Goal: Information Seeking & Learning: Learn about a topic

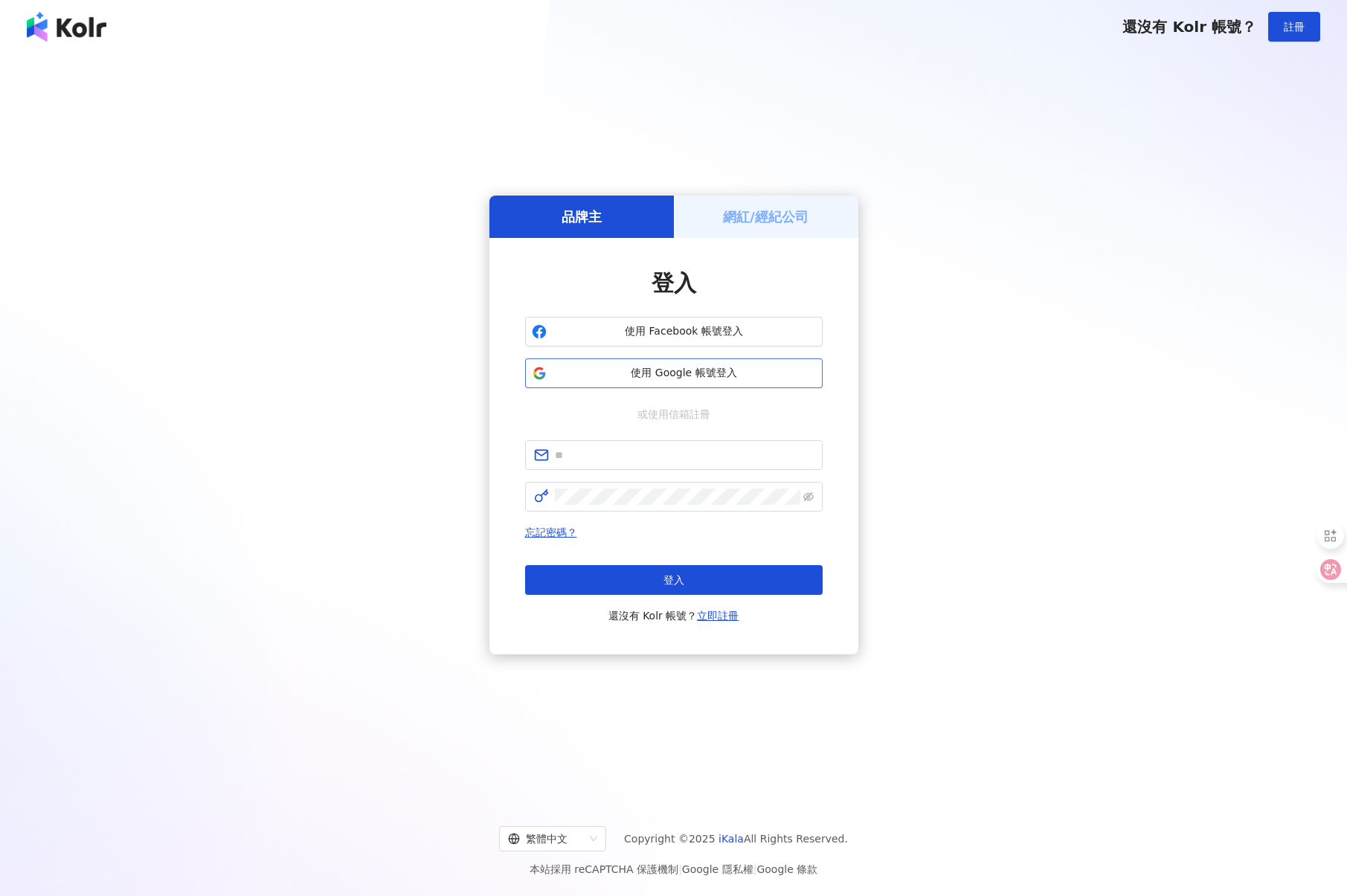
click at [586, 377] on span "使用 Google 帳號登入" at bounding box center [684, 373] width 263 height 15
click at [679, 380] on span "使用 Google 帳號登入" at bounding box center [684, 373] width 263 height 15
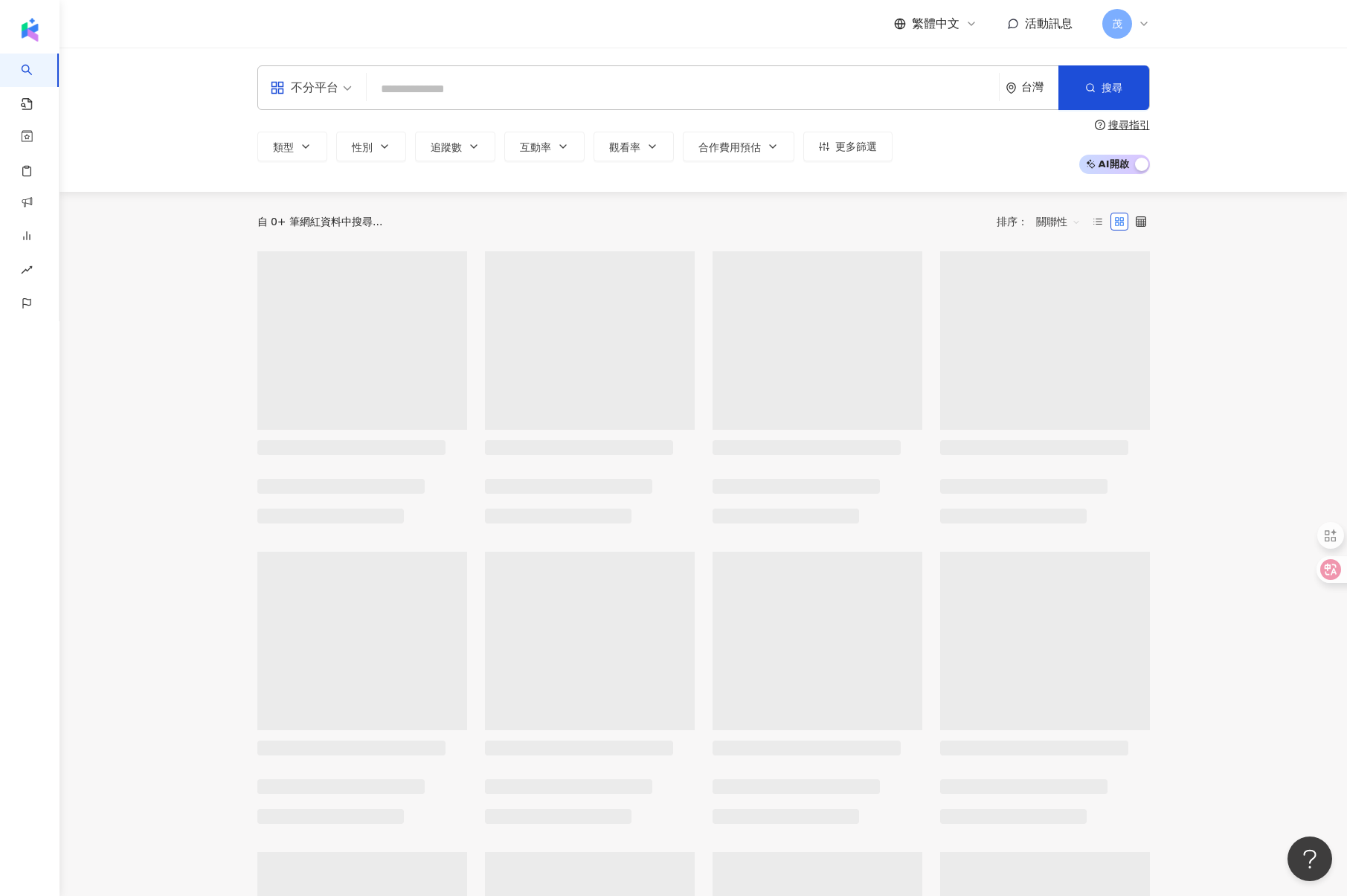
click at [520, 87] on input "search" at bounding box center [683, 89] width 620 height 28
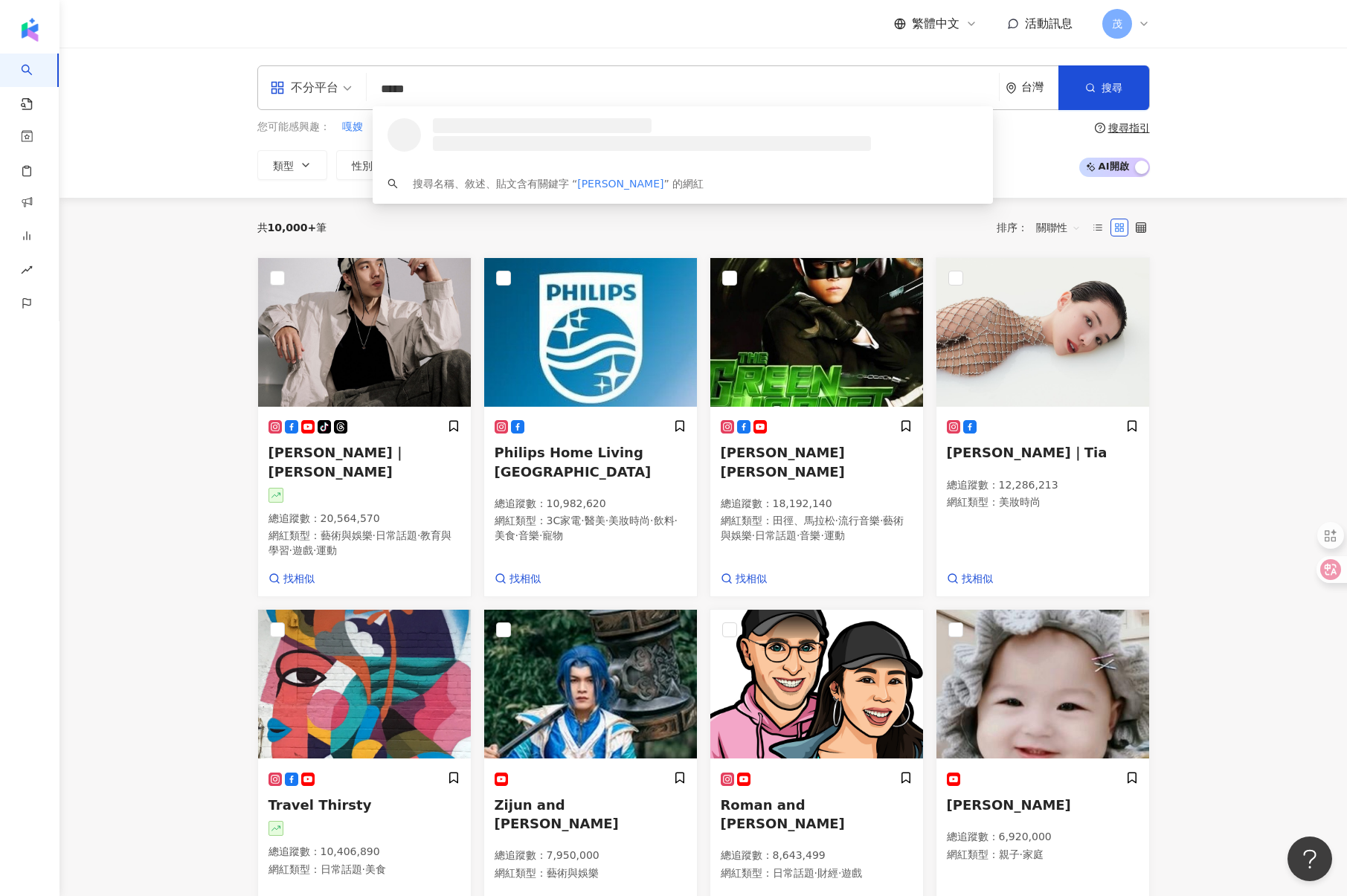
type input "******"
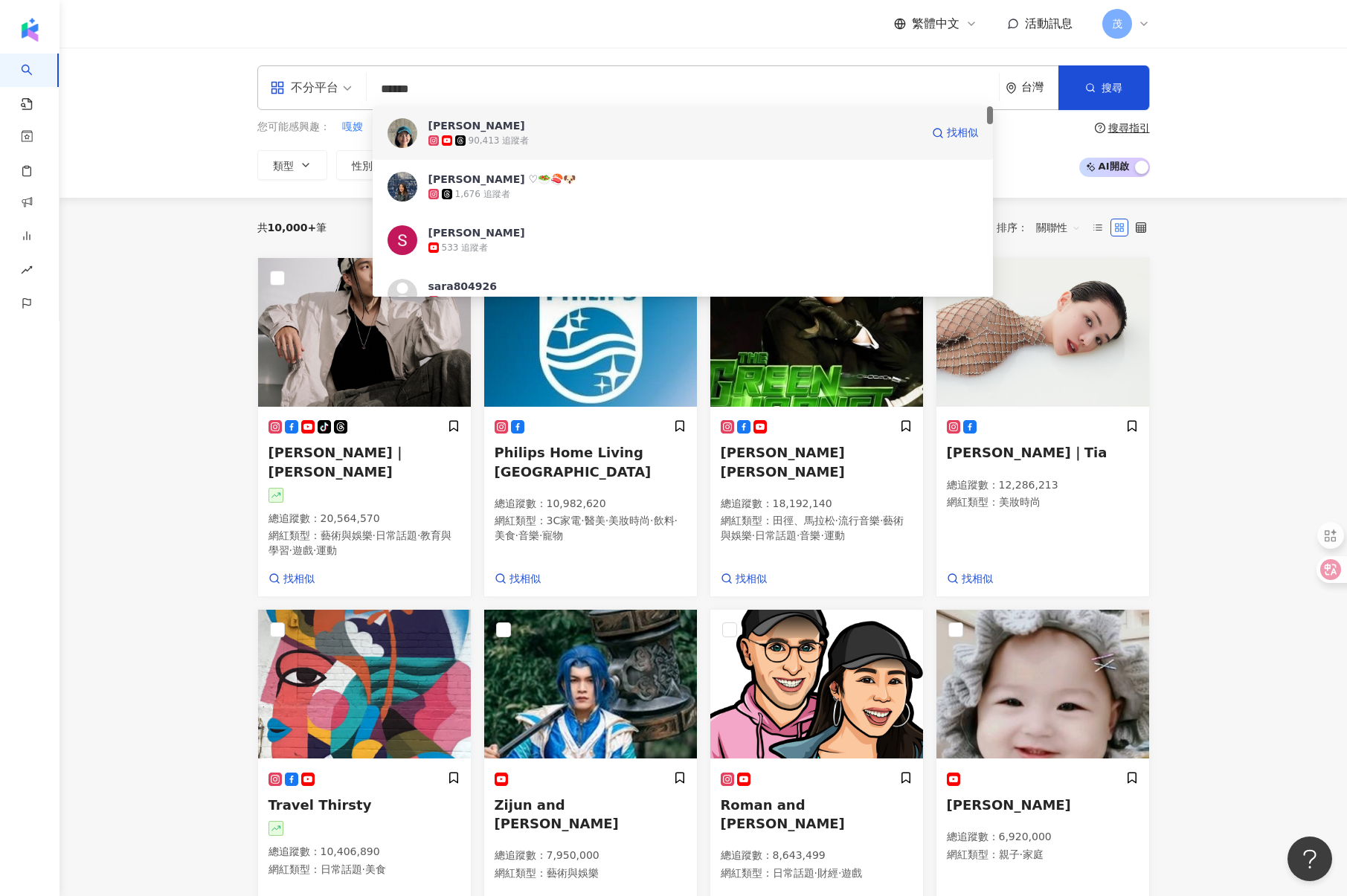
click at [528, 142] on div "90,413 追蹤者" at bounding box center [675, 141] width 493 height 15
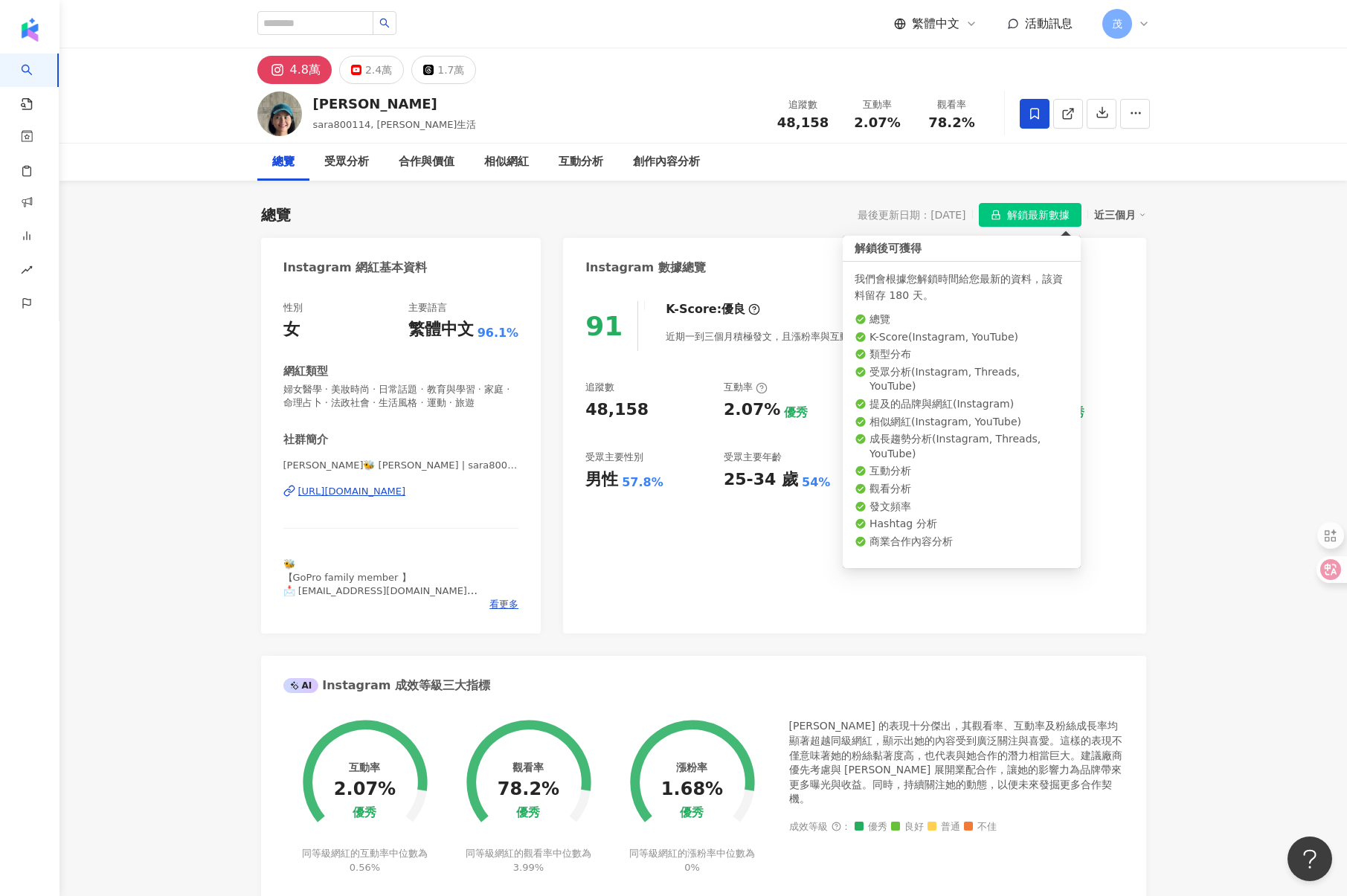
click at [1022, 209] on span "解鎖最新數據" at bounding box center [1038, 215] width 63 height 24
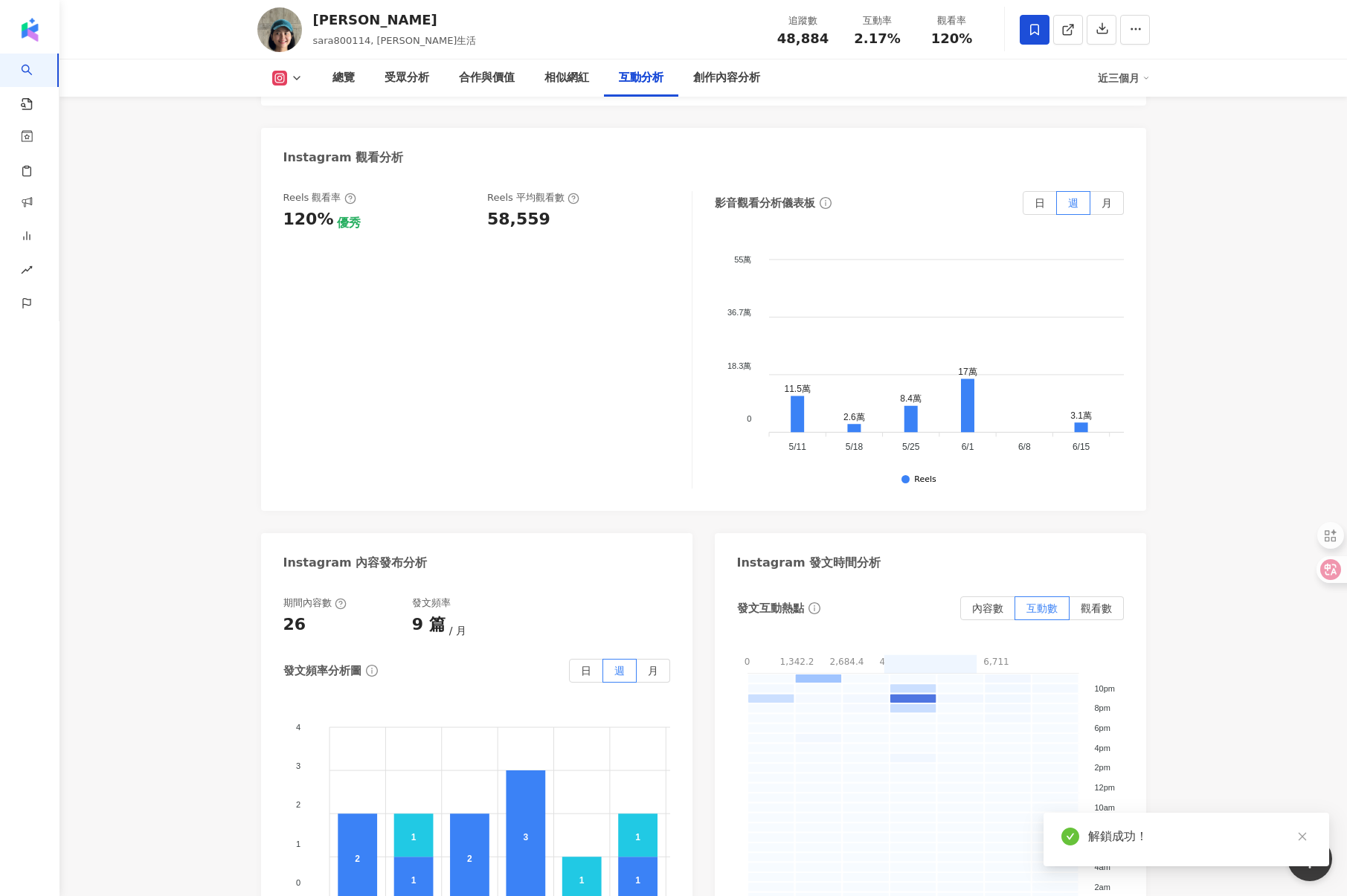
scroll to position [3551, 0]
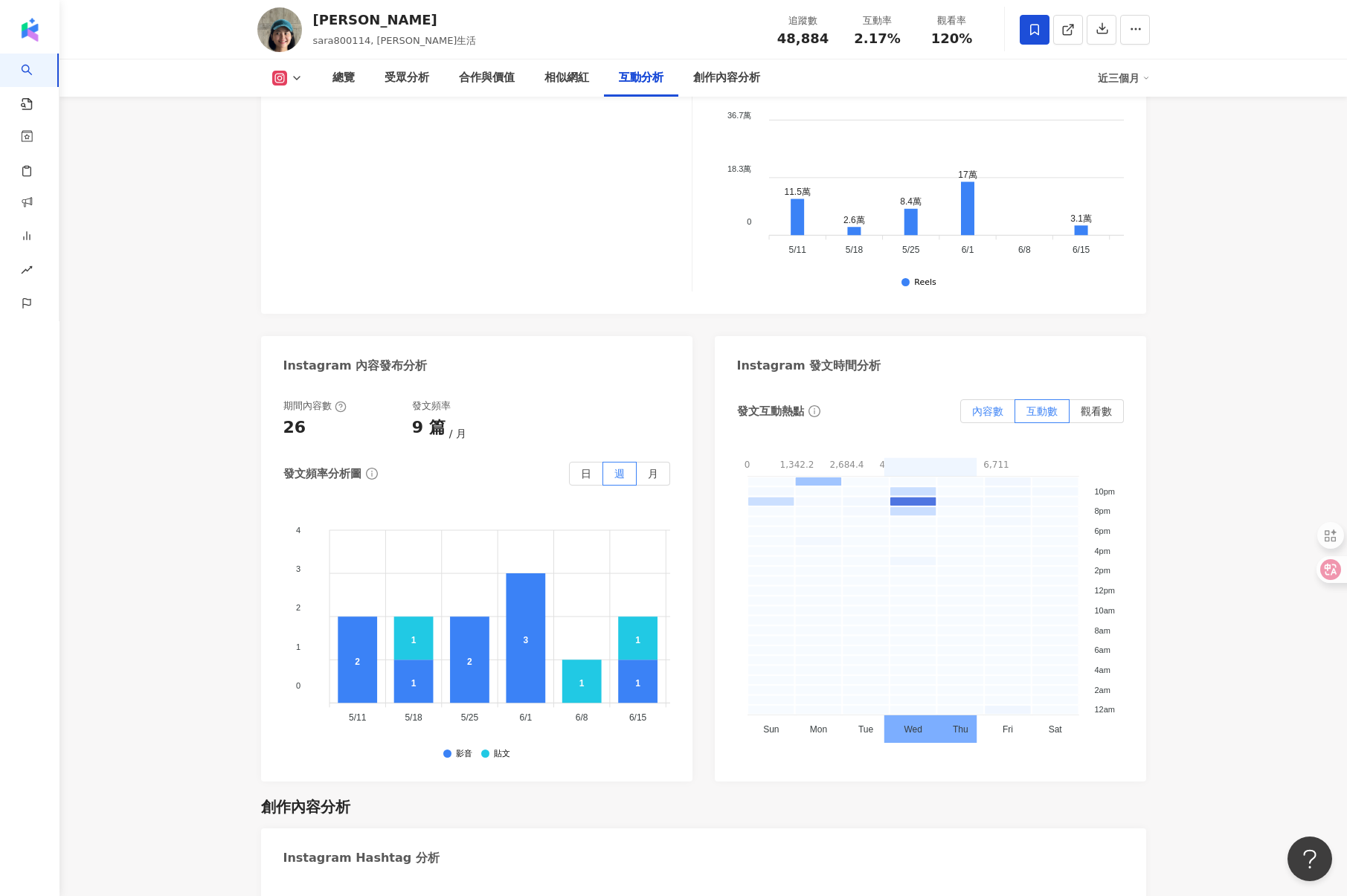
click at [996, 409] on span "內容數" at bounding box center [987, 412] width 31 height 12
click at [1057, 412] on span "互動數" at bounding box center [1042, 412] width 31 height 12
click at [964, 409] on label "內容數" at bounding box center [987, 412] width 55 height 24
click at [1027, 409] on span "互動數" at bounding box center [1042, 412] width 31 height 12
click at [1093, 414] on span "觀看數" at bounding box center [1096, 412] width 31 height 12
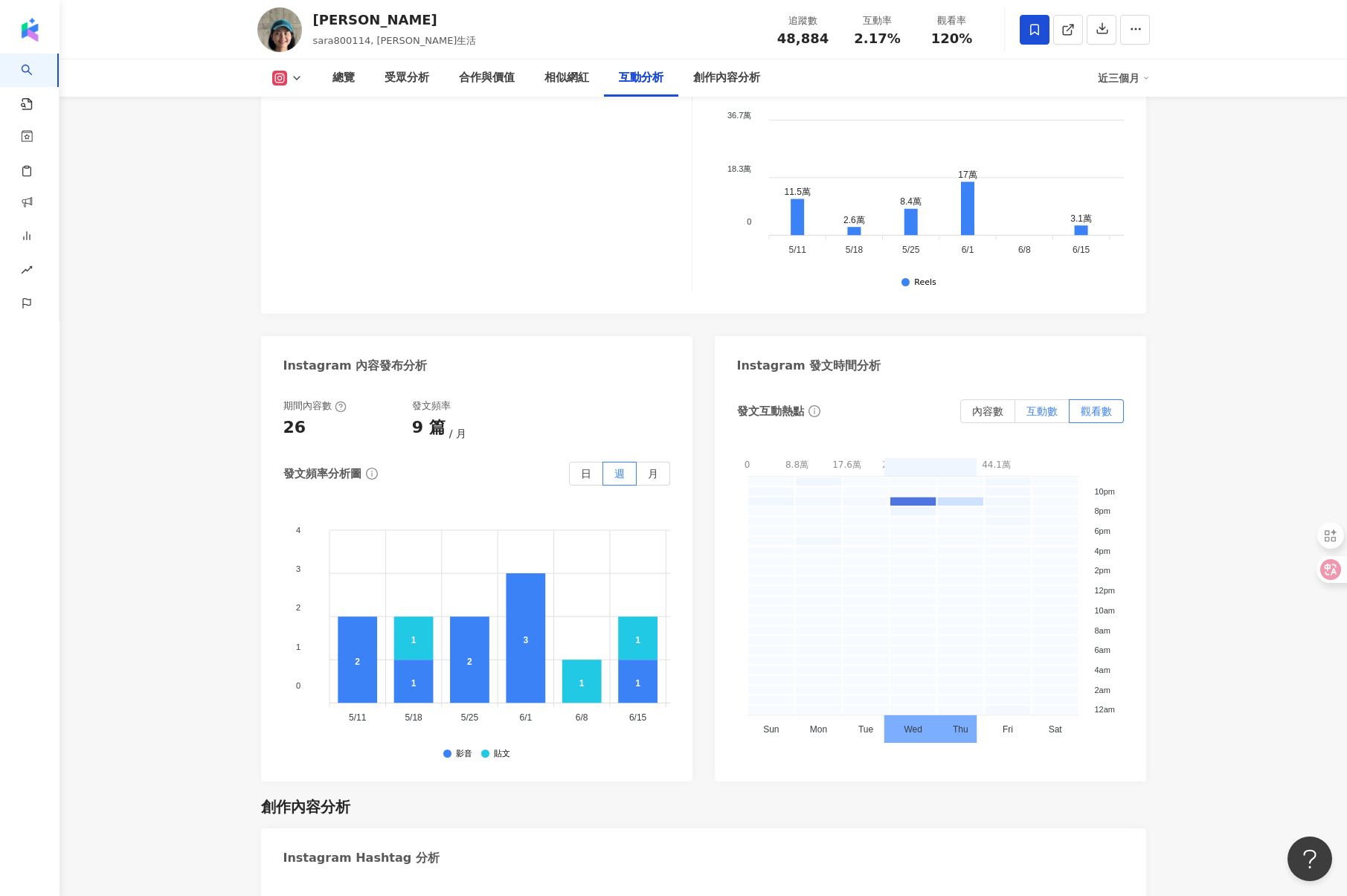
click at [1033, 412] on span "互動數" at bounding box center [1042, 412] width 31 height 12
click at [901, 504] on rect at bounding box center [913, 501] width 48 height 10
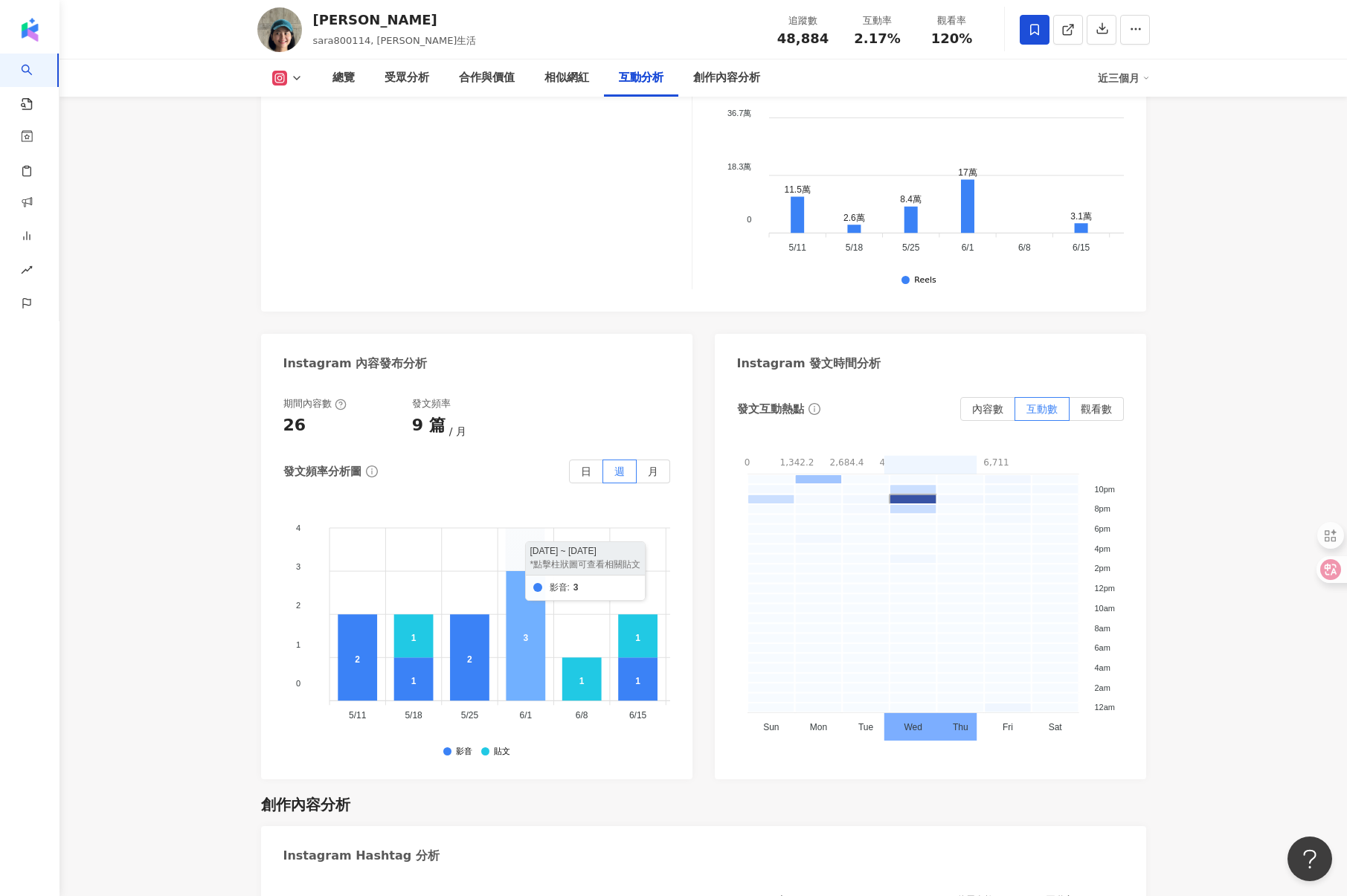
scroll to position [3554, 0]
click at [1003, 410] on label "內容數" at bounding box center [987, 409] width 55 height 24
click at [1048, 410] on span "互動數" at bounding box center [1042, 409] width 31 height 12
click at [992, 409] on span "內容數" at bounding box center [987, 409] width 31 height 12
click at [1036, 410] on span "互動數" at bounding box center [1042, 409] width 31 height 12
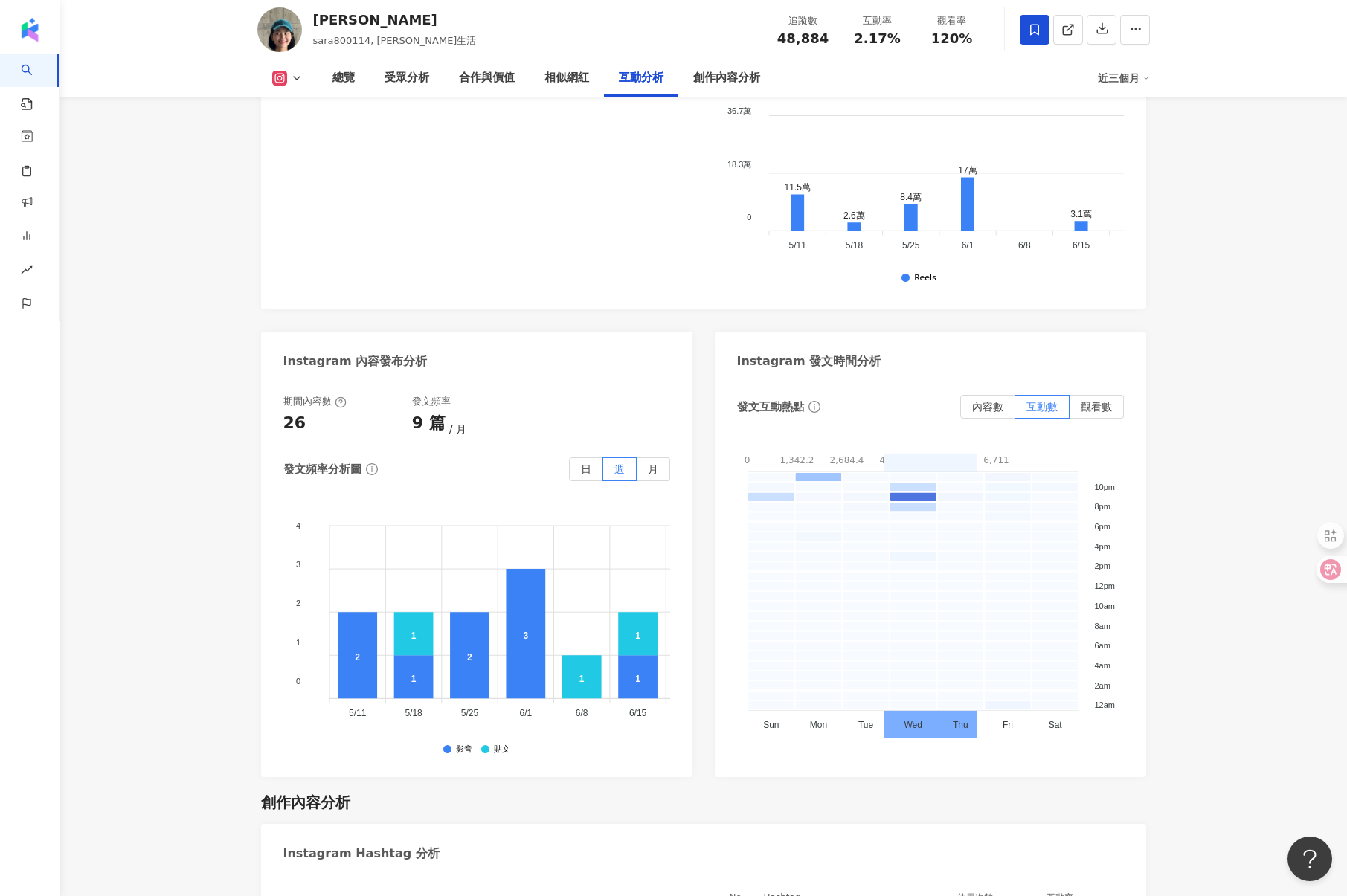
scroll to position [3557, 0]
click at [919, 495] on rect at bounding box center [913, 496] width 48 height 10
